Goal: Information Seeking & Learning: Learn about a topic

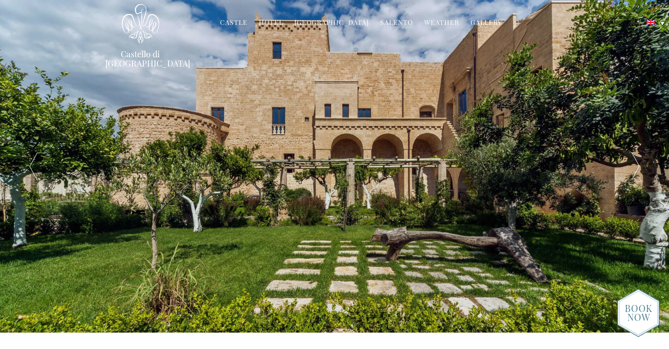
click at [544, 115] on div "A Family Home Opens its Doors in [GEOGRAPHIC_DATA] – [GEOGRAPHIC_DATA] – [GEOGR…" at bounding box center [336, 166] width 468 height 332
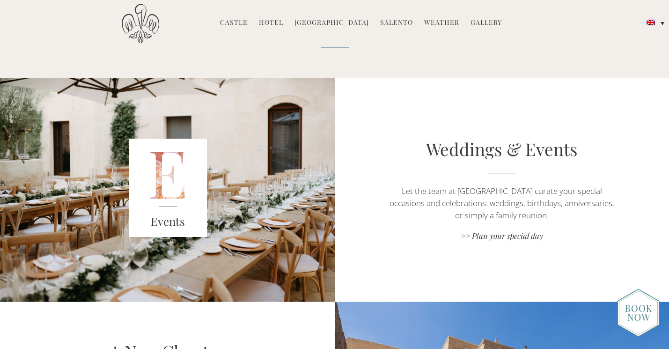
scroll to position [1198, 0]
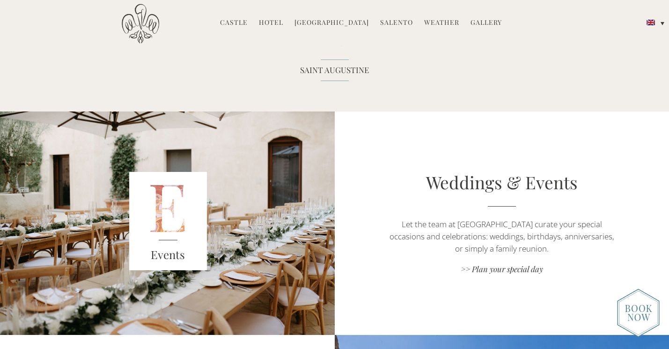
click at [544, 115] on div "Weddings & Events Let the team at [GEOGRAPHIC_DATA] curate your special occasio…" at bounding box center [502, 222] width 335 height 223
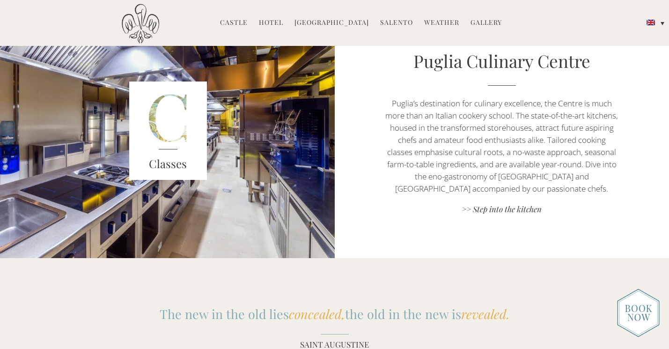
scroll to position [917, 0]
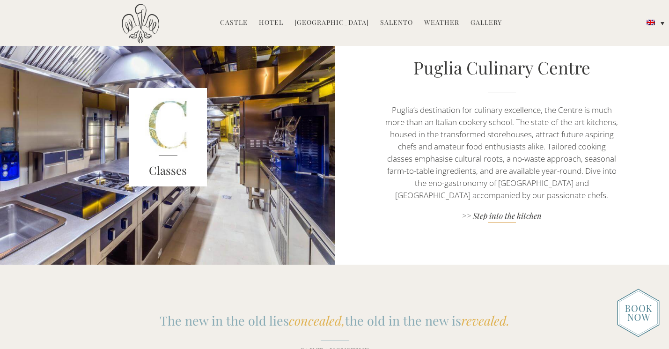
click at [516, 218] on link ">> Step into the kitchen" at bounding box center [502, 216] width 234 height 13
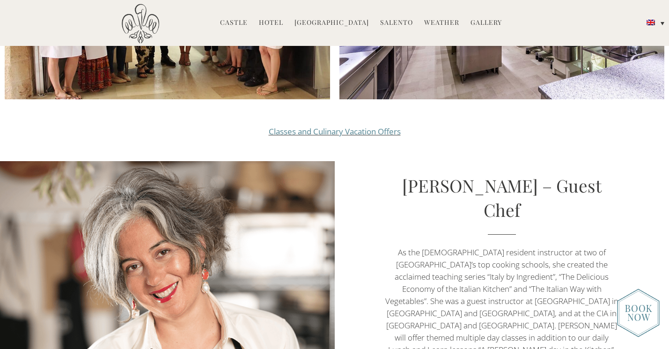
scroll to position [1142, 0]
